Goal: Information Seeking & Learning: Understand process/instructions

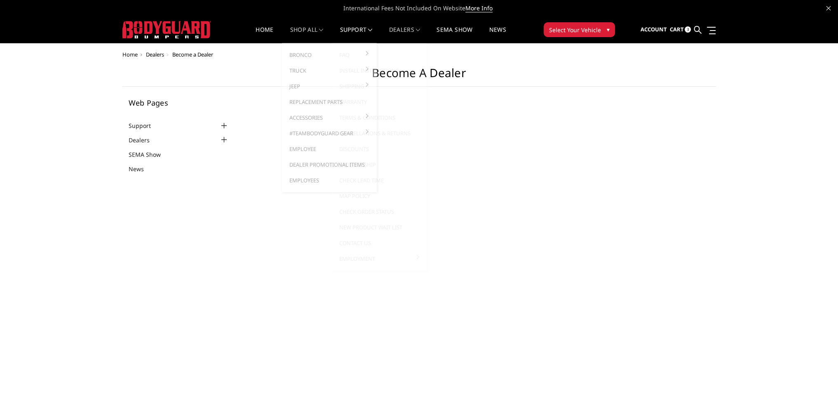
select select "US"
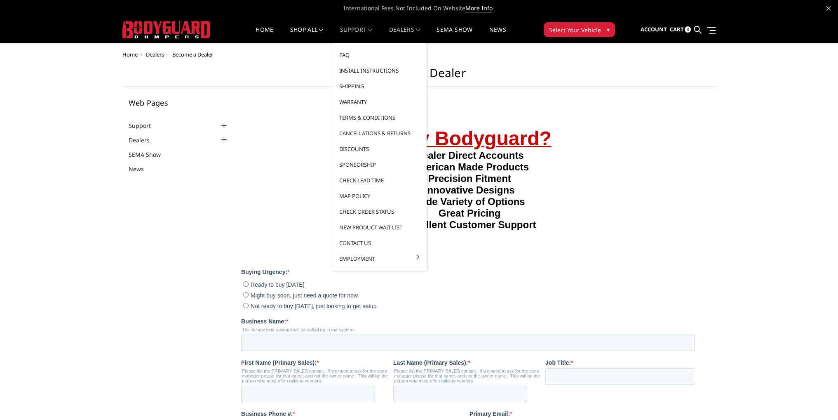
click at [350, 71] on link "Install Instructions" at bounding box center [379, 71] width 88 height 16
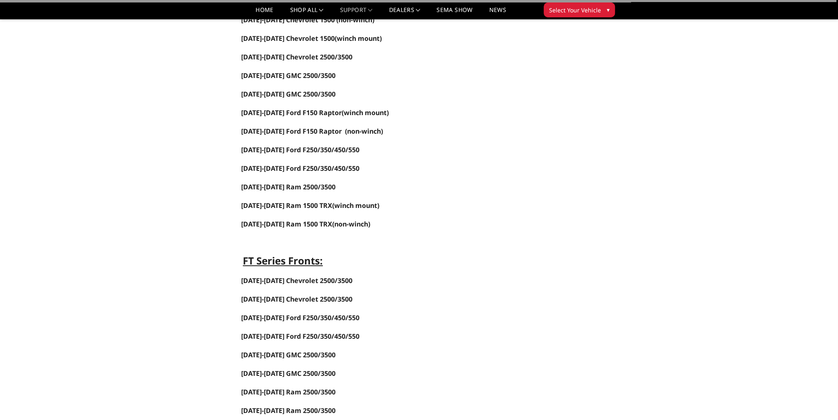
scroll to position [124, 0]
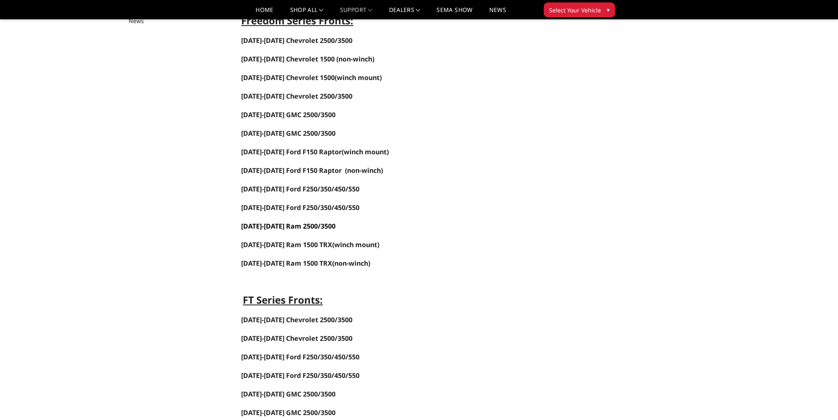
click at [291, 221] on span "[DATE]-[DATE] Ram 2500/3500" at bounding box center [288, 225] width 94 height 9
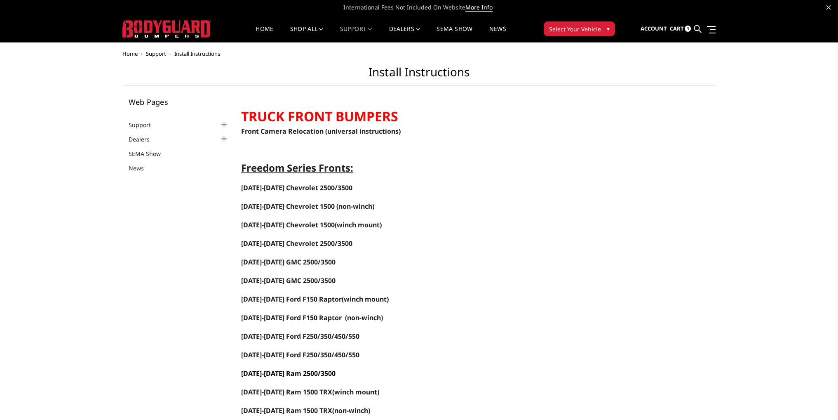
scroll to position [0, 0]
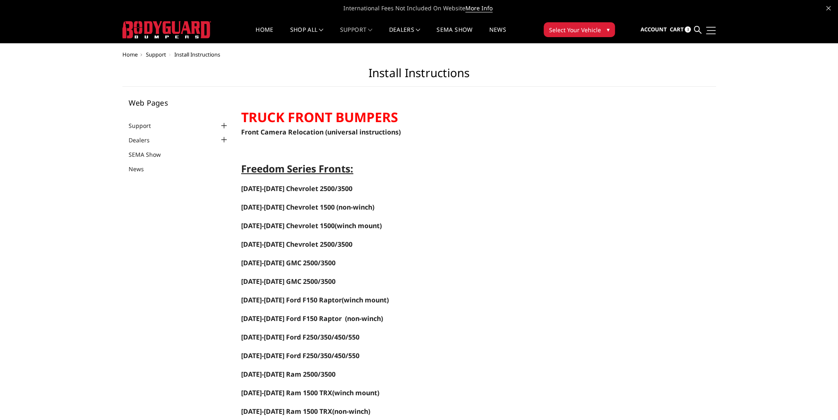
click at [710, 32] on link at bounding box center [710, 30] width 12 height 9
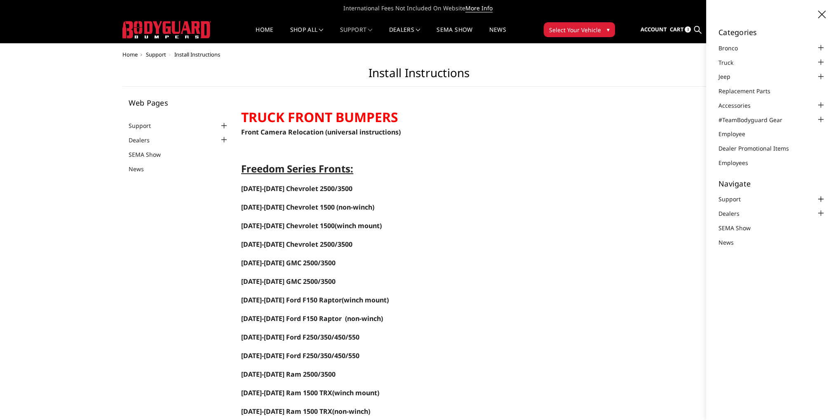
click at [822, 198] on div at bounding box center [821, 199] width 10 height 10
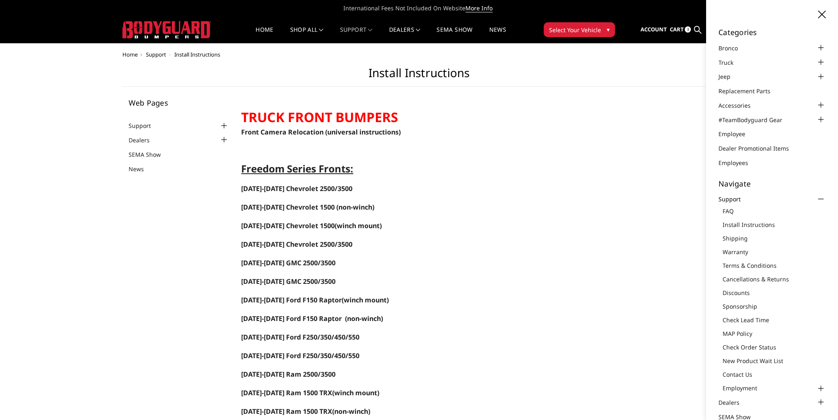
click at [818, 17] on icon at bounding box center [821, 14] width 7 height 7
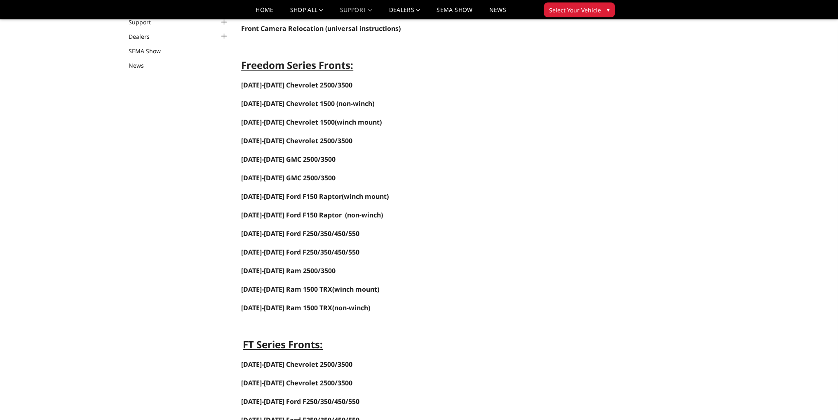
scroll to position [82, 0]
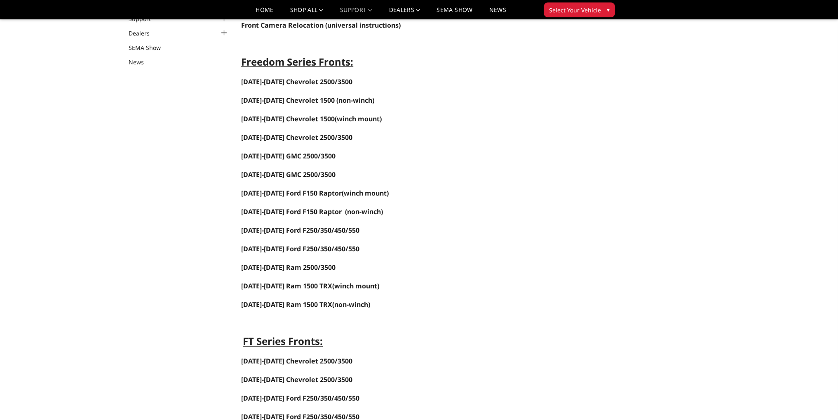
drag, startPoint x: 240, startPoint y: 62, endPoint x: 337, endPoint y: 61, distance: 96.4
click at [265, 9] on link "Home" at bounding box center [264, 13] width 18 height 12
